Goal: Information Seeking & Learning: Learn about a topic

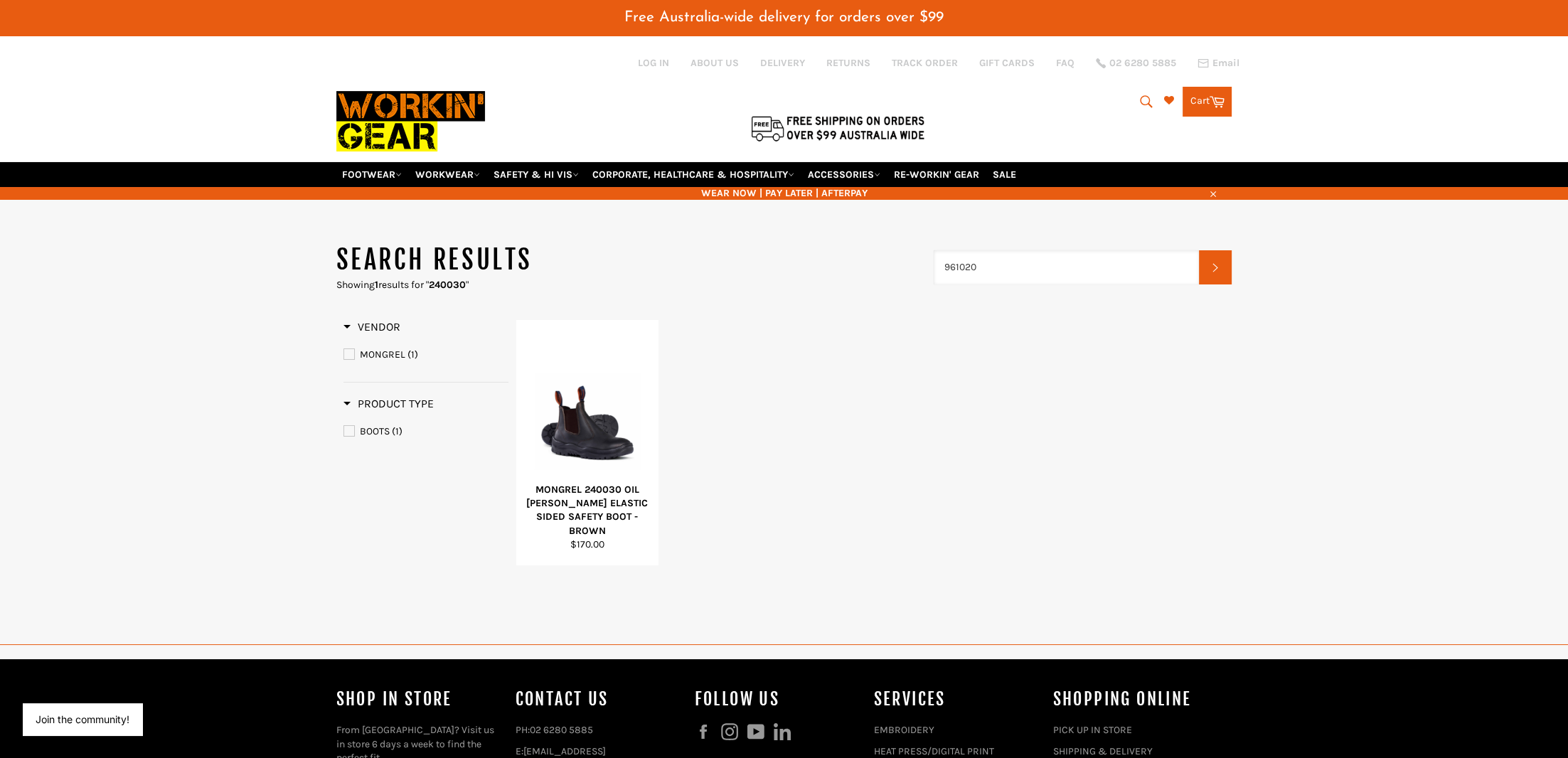
click at [971, 257] on input "961020" at bounding box center [1066, 267] width 266 height 35
click at [954, 257] on input "961060" at bounding box center [1066, 267] width 266 height 35
drag, startPoint x: 951, startPoint y: 254, endPoint x: 927, endPoint y: 257, distance: 24.2
click at [933, 257] on input "961060" at bounding box center [1066, 267] width 266 height 35
click at [968, 260] on input "261060" at bounding box center [1066, 267] width 266 height 35
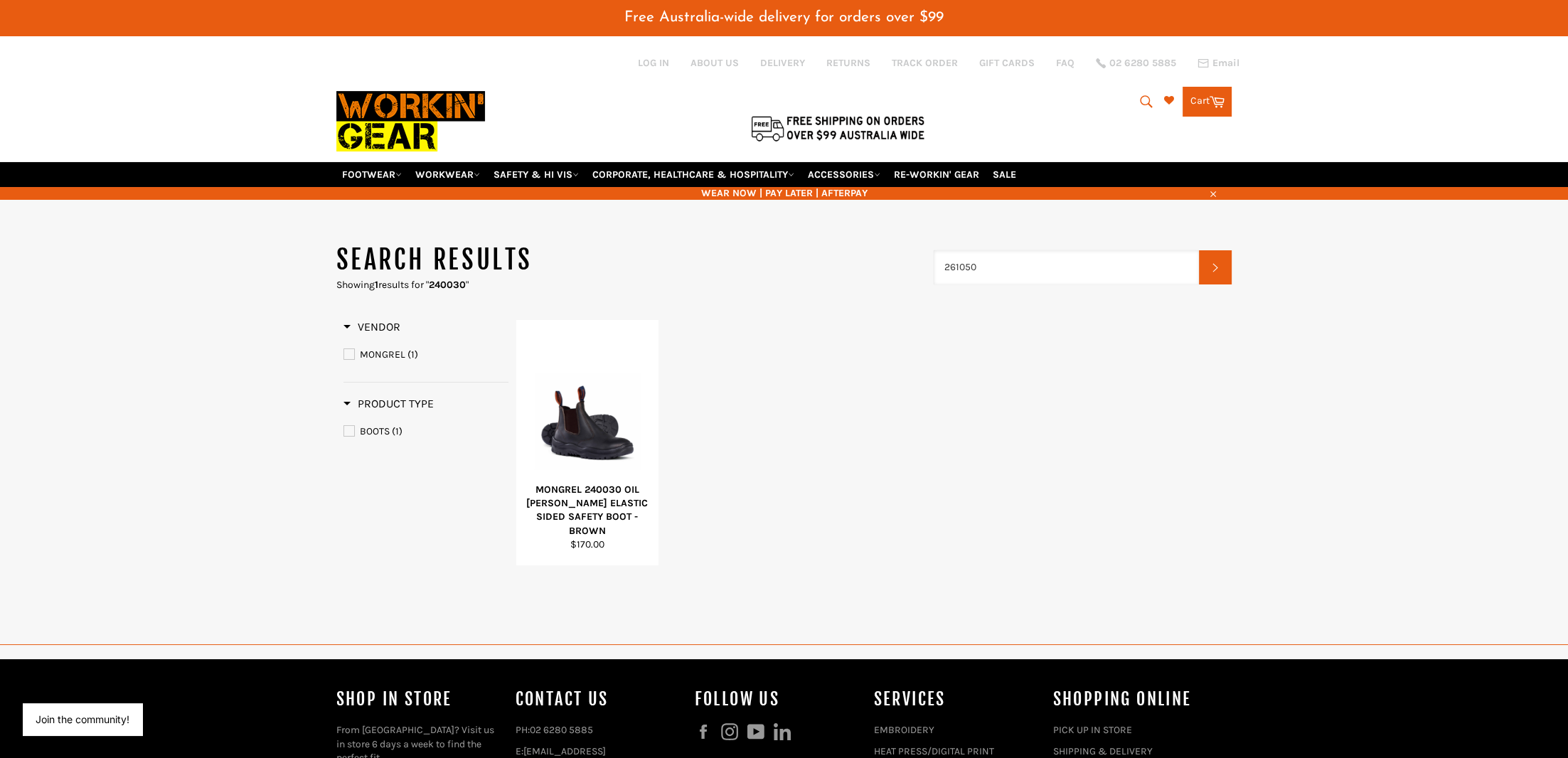
click at [987, 255] on input "261050" at bounding box center [1066, 267] width 266 height 35
type input "261060"
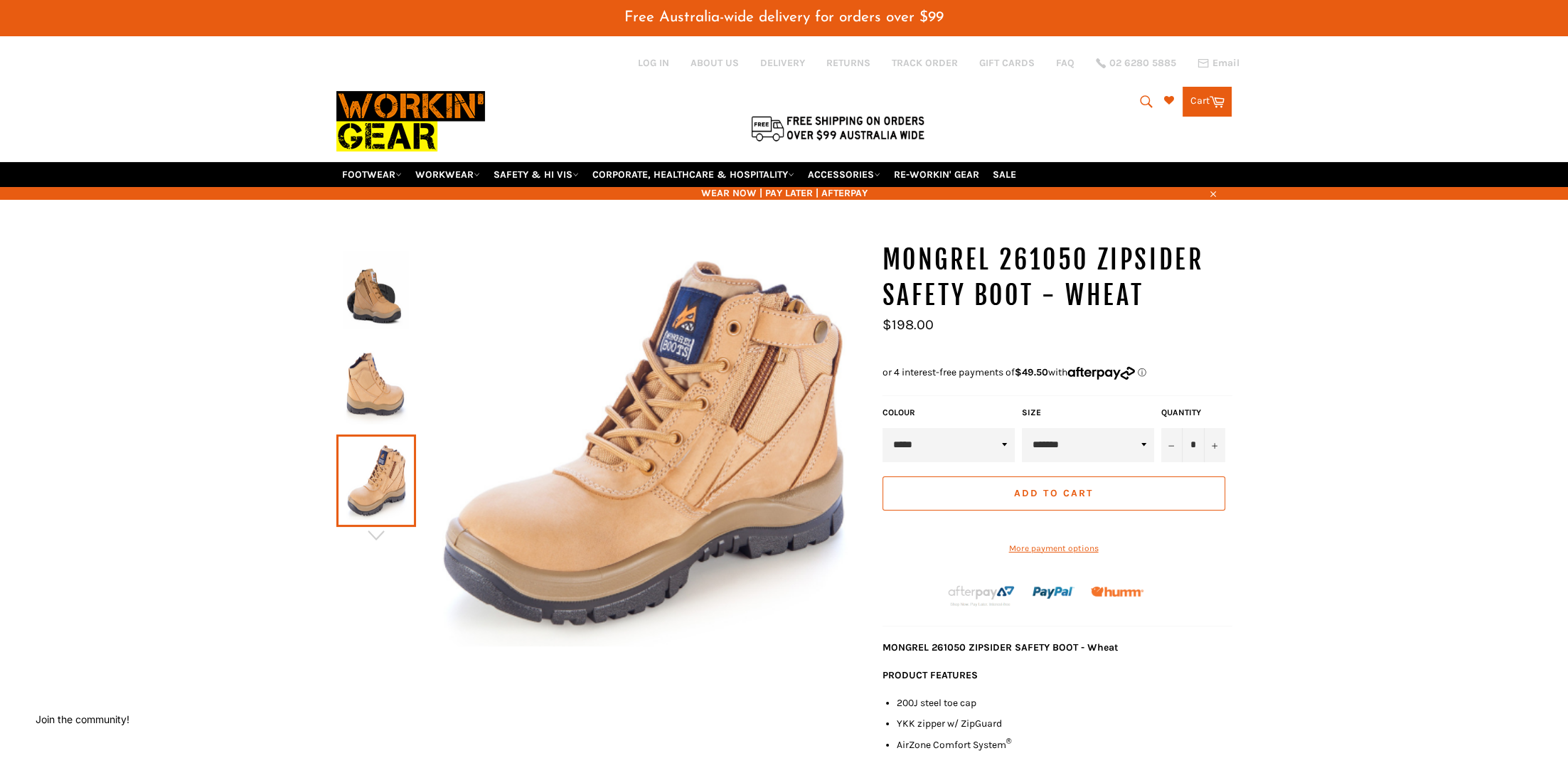
click at [368, 291] on img at bounding box center [377, 289] width 66 height 78
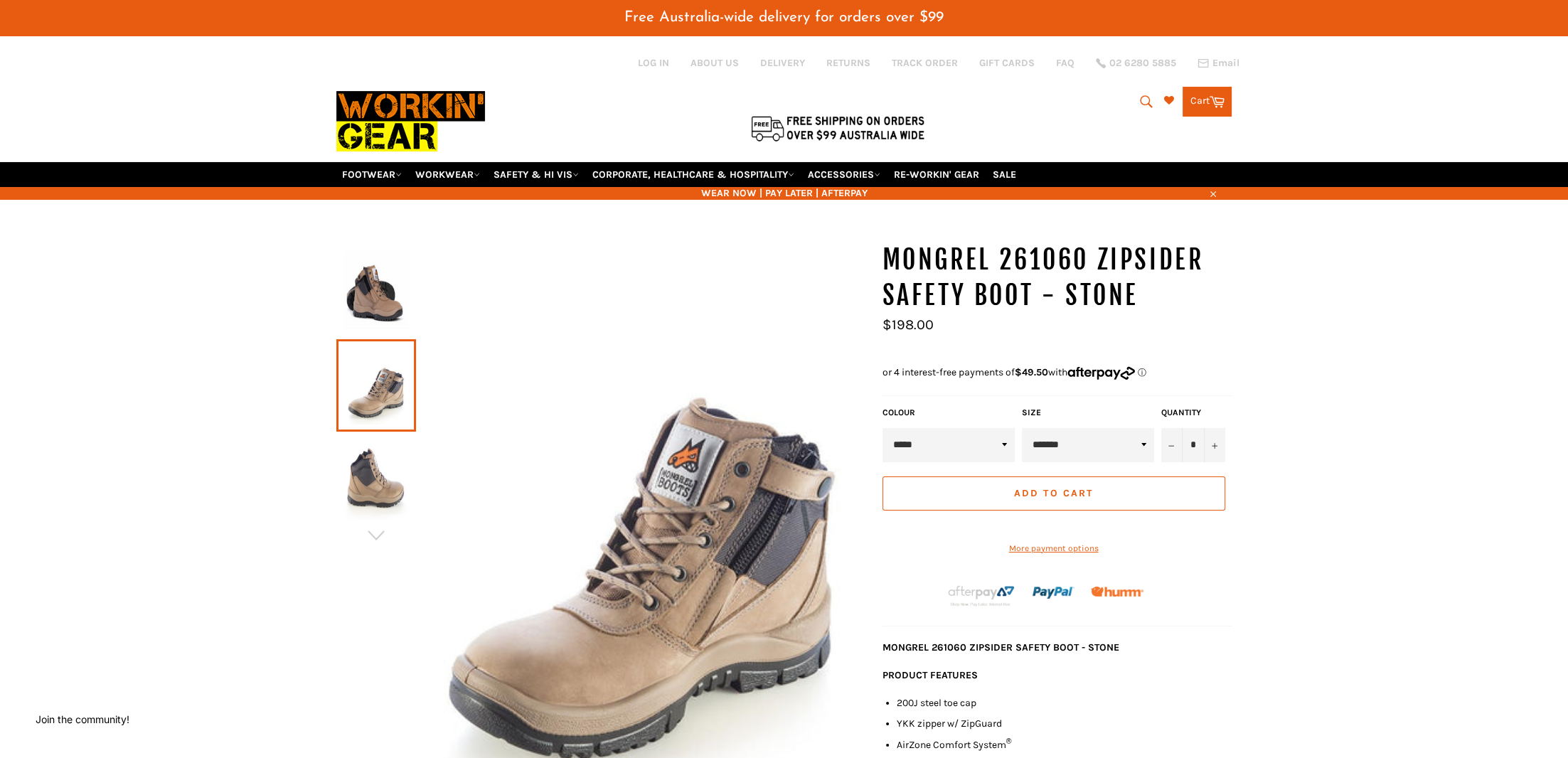
click at [358, 293] on img at bounding box center [377, 289] width 66 height 78
